Goal: Transaction & Acquisition: Purchase product/service

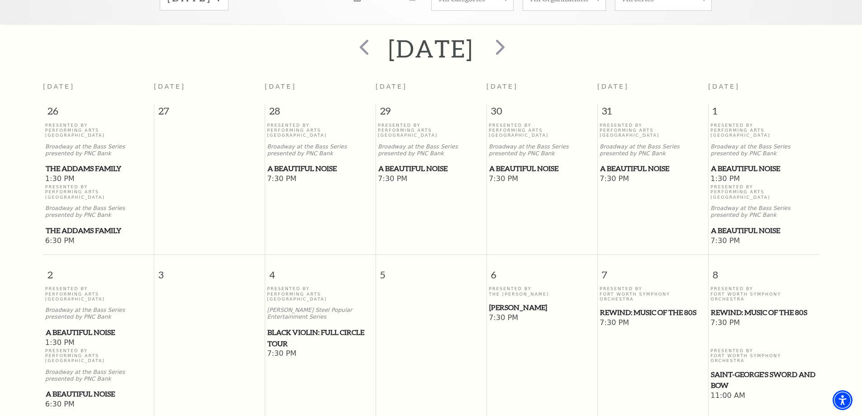
scroll to position [261, 0]
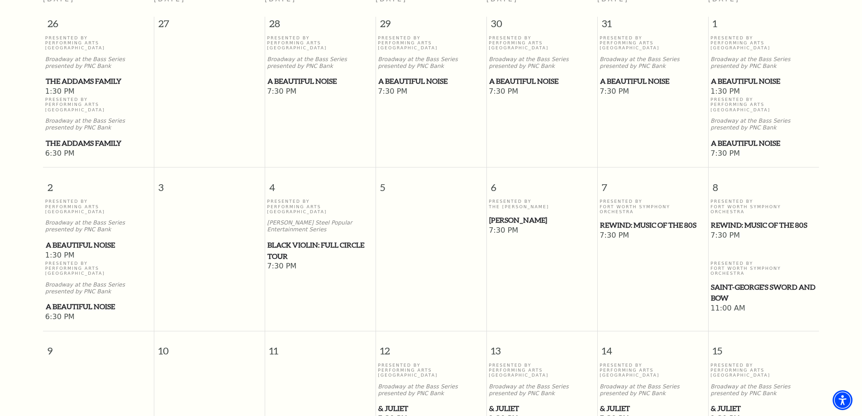
click at [300, 239] on span "Black Violin: Full Circle Tour" at bounding box center [319, 250] width 105 height 22
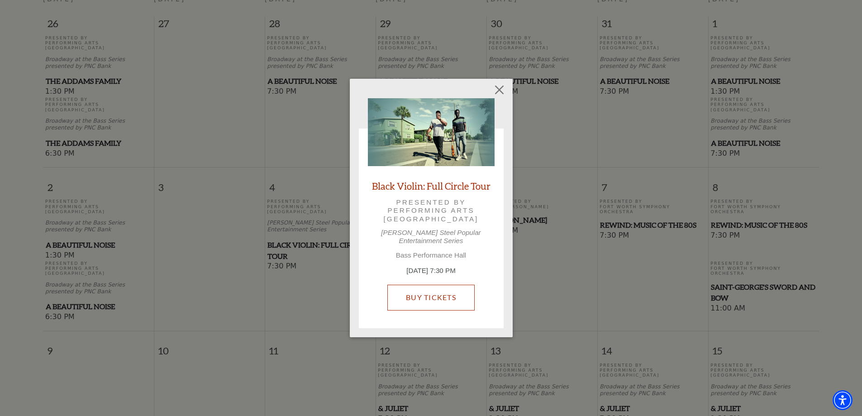
click at [426, 287] on link "Buy Tickets" at bounding box center [430, 297] width 87 height 25
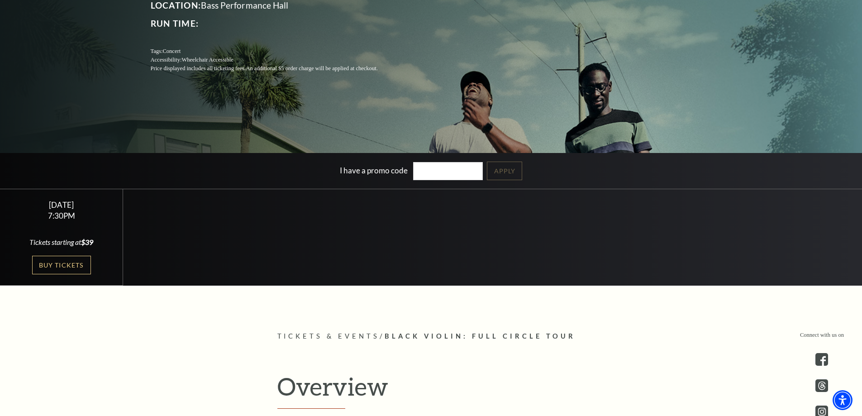
scroll to position [181, 0]
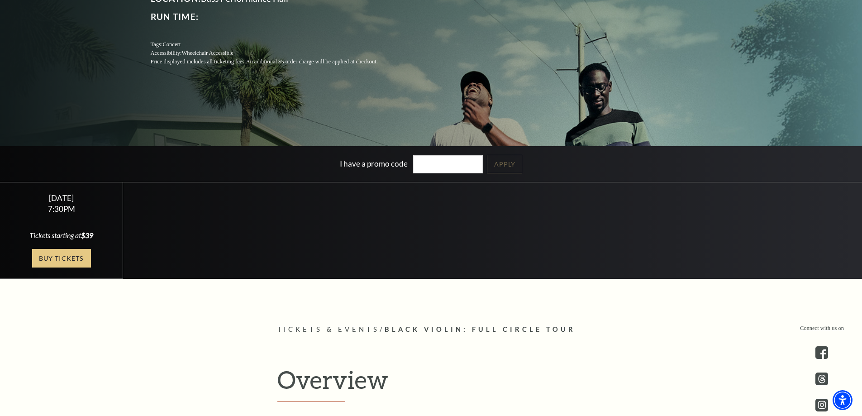
click at [66, 257] on link "Buy Tickets" at bounding box center [61, 258] width 59 height 19
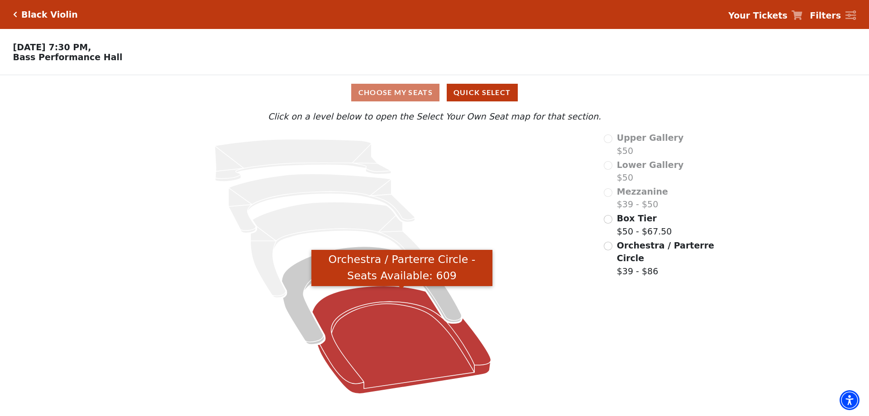
click at [423, 332] on icon "Orchestra / Parterre Circle - Seats Available: 609" at bounding box center [401, 340] width 179 height 108
click at [384, 354] on icon "Orchestra / Parterre Circle - Seats Available: 609" at bounding box center [401, 340] width 179 height 108
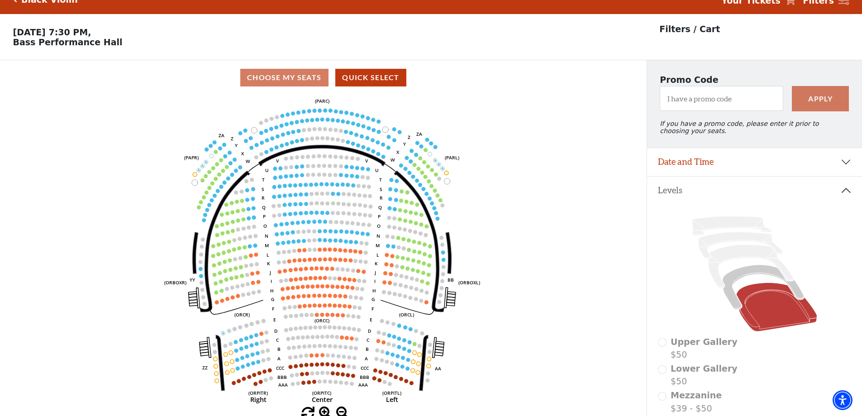
scroll to position [42, 0]
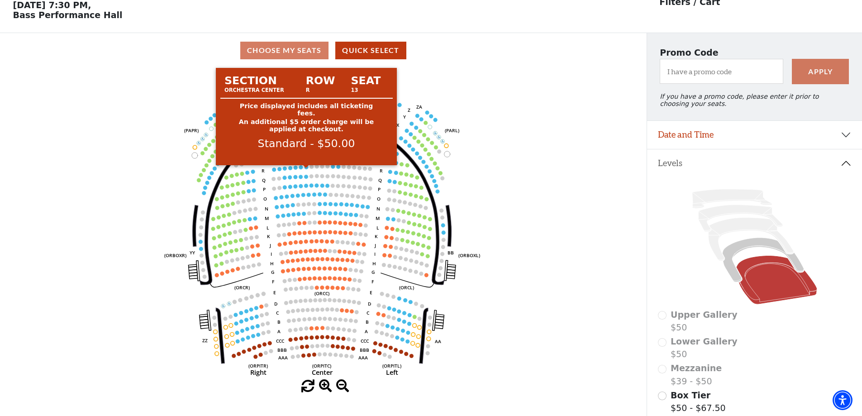
click at [306, 169] on circle at bounding box center [307, 167] width 4 height 4
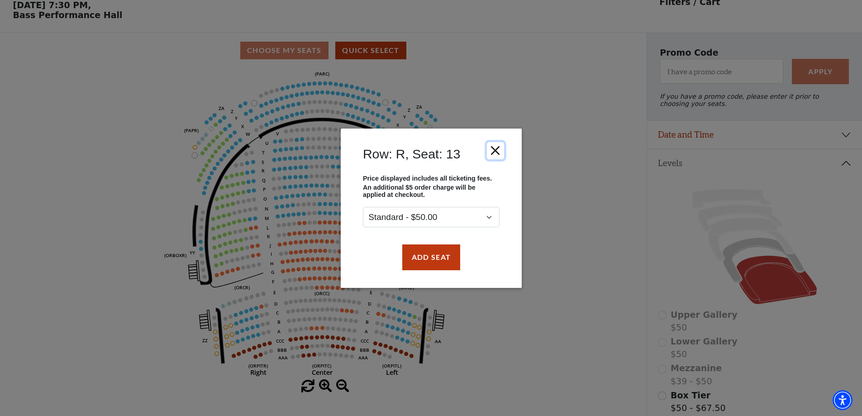
click at [494, 152] on button "Close" at bounding box center [494, 150] width 17 height 17
